Goal: Transaction & Acquisition: Download file/media

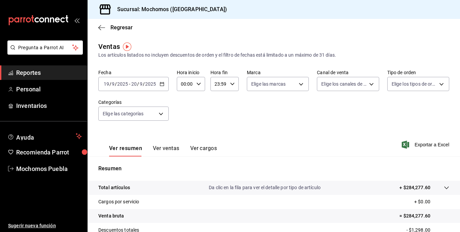
click at [166, 84] on div "[DATE] [DATE] - [DATE] [DATE]" at bounding box center [133, 84] width 70 height 14
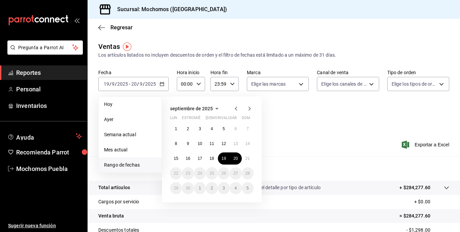
click at [123, 166] on span "Rango de fechas" at bounding box center [130, 164] width 52 height 7
click at [246, 156] on abbr "21" at bounding box center [248, 158] width 4 height 5
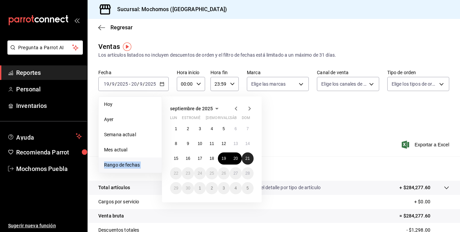
click at [246, 156] on div "Resumen Total artículos Da clic en la fila para ver el detalle por tipo de artí…" at bounding box center [274, 228] width 373 height 145
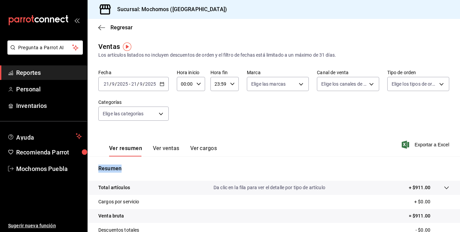
click at [161, 84] on \(Stroke\) "button" at bounding box center [162, 83] width 4 height 0
click at [161, 83] on icon "button" at bounding box center [162, 84] width 5 height 5
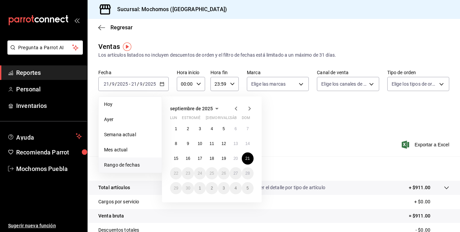
click at [120, 162] on span "Rango de fechas" at bounding box center [130, 164] width 52 height 7
click at [238, 157] on abbr "20" at bounding box center [236, 158] width 4 height 5
click at [238, 157] on div "Resumen Total artículos Da clic en la fila para ver el detalle por tipo de artí…" at bounding box center [274, 228] width 373 height 145
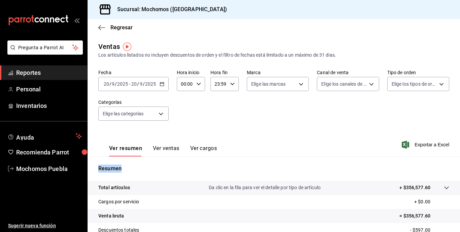
click at [167, 83] on div "[DATE] [DATE] - [DATE] [DATE]" at bounding box center [133, 84] width 70 height 14
click at [160, 83] on icon "button" at bounding box center [162, 84] width 5 height 5
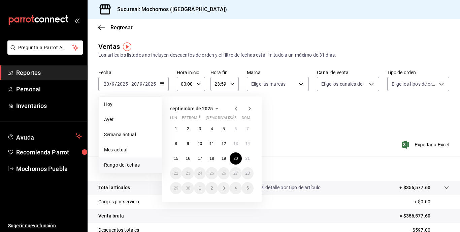
click at [121, 169] on li "Rango de fechas" at bounding box center [130, 164] width 63 height 15
click at [233, 156] on button "20" at bounding box center [236, 158] width 12 height 12
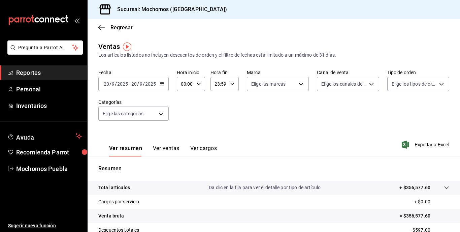
click at [147, 87] on div "[DATE] [DATE] - [DATE] [DATE]" at bounding box center [133, 84] width 70 height 14
click at [157, 85] on div "[DATE] [DATE] - [DATE] [DATE]" at bounding box center [133, 84] width 70 height 14
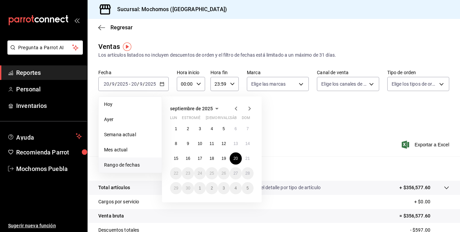
click at [137, 161] on span "Rango de fechas" at bounding box center [130, 164] width 52 height 7
click at [251, 158] on button "21" at bounding box center [248, 158] width 12 height 12
click at [236, 159] on abbr "20" at bounding box center [236, 158] width 4 height 5
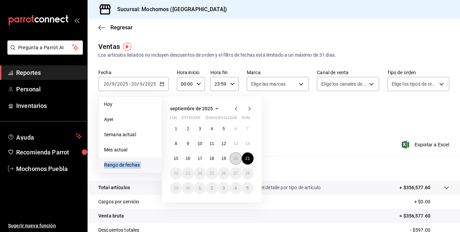
click at [236, 159] on div "Resumen Total artículos Da clic en la fila para ver el detalle por tipo de artí…" at bounding box center [274, 228] width 373 height 145
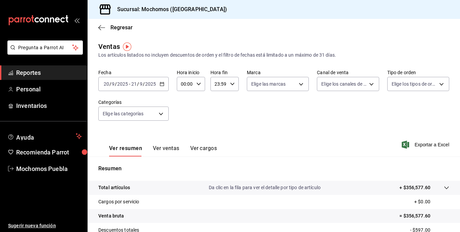
click at [236, 159] on div "Resumen Total artículos Da clic en la fila para ver el detalle por tipo de artí…" at bounding box center [274, 228] width 373 height 145
click at [425, 143] on font "Exportar a Excel" at bounding box center [432, 144] width 35 height 5
click at [425, 143] on div "Exportar a Excel" at bounding box center [426, 145] width 46 height 8
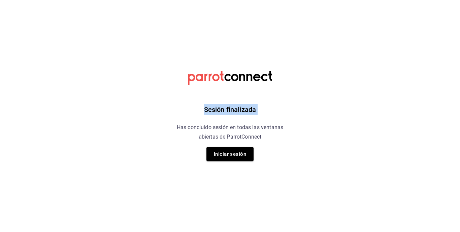
click at [218, 55] on div "Sesión finalizada Has concluido sesión en todas las ventanas abiertas de Parrot…" at bounding box center [230, 116] width 170 height 232
